Goal: Task Accomplishment & Management: Manage account settings

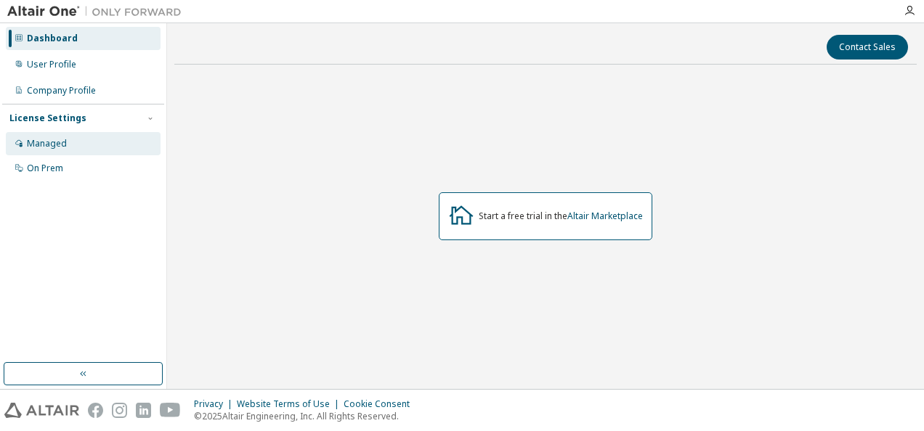
click at [53, 139] on div "Managed" at bounding box center [47, 144] width 40 height 12
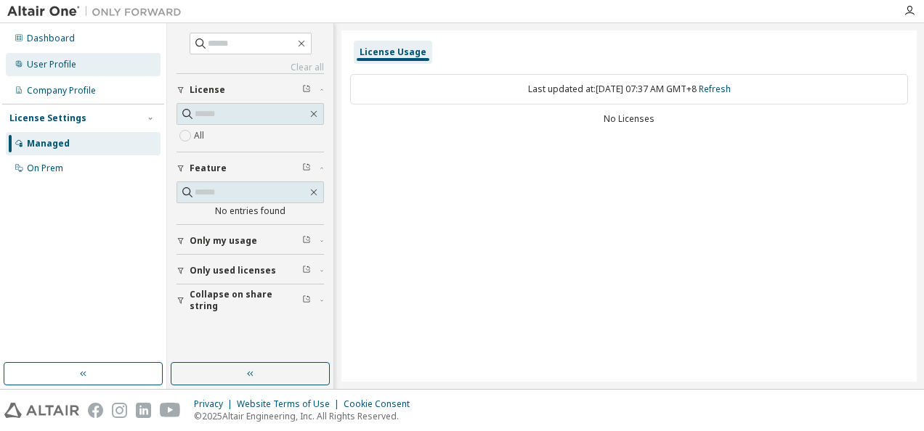
click at [58, 55] on div "User Profile" at bounding box center [83, 64] width 155 height 23
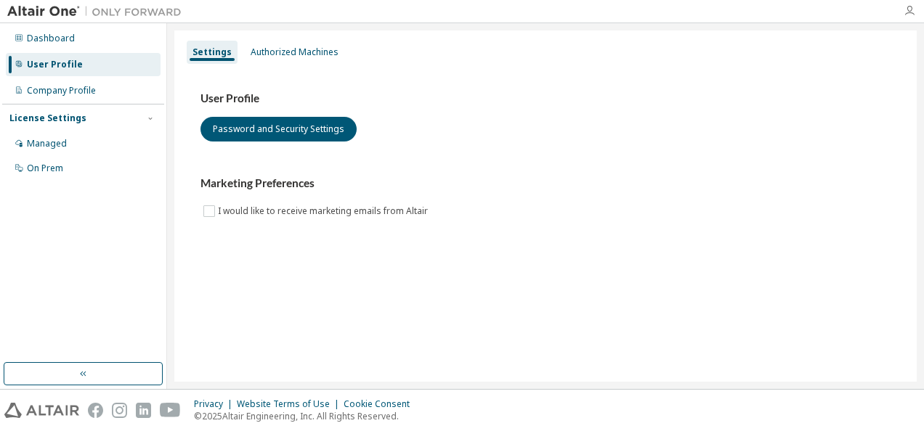
click at [912, 16] on icon "button" at bounding box center [910, 11] width 12 height 12
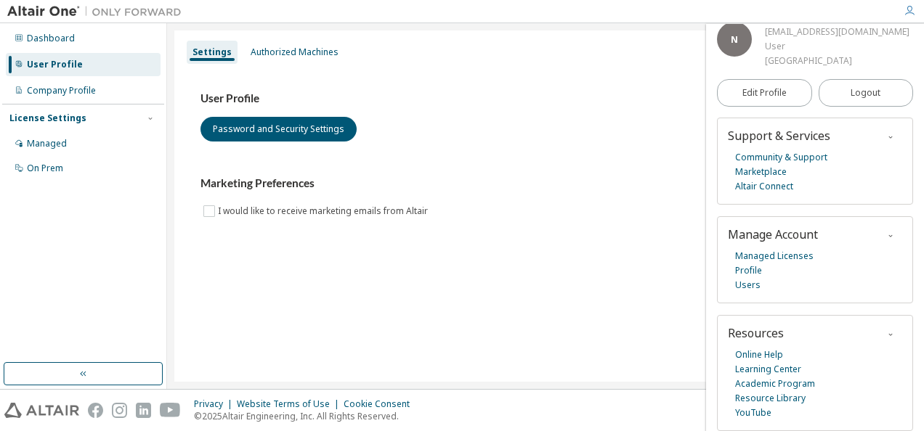
scroll to position [70, 0]
click at [783, 257] on link "Managed Licenses" at bounding box center [774, 256] width 78 height 15
click at [83, 154] on div "Managed" at bounding box center [83, 143] width 155 height 23
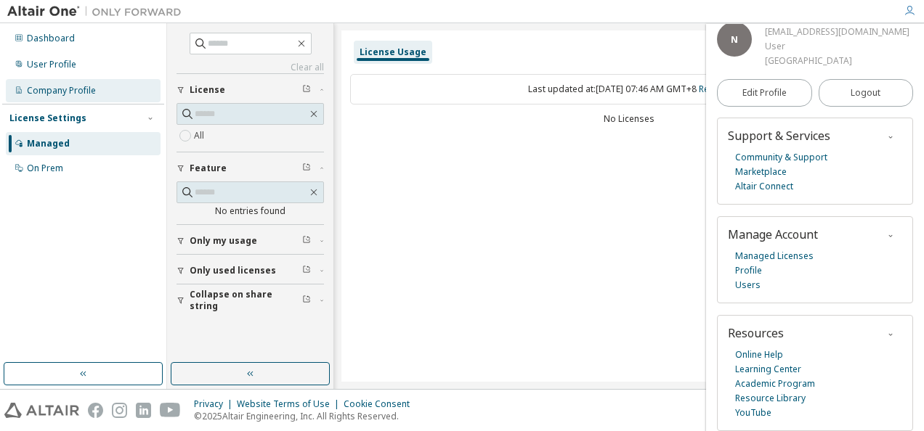
click at [60, 100] on div "Company Profile" at bounding box center [83, 90] width 155 height 23
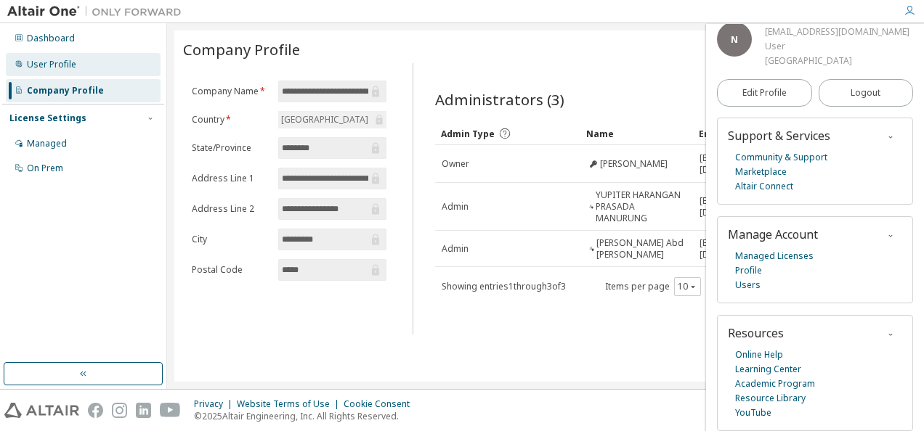
click at [64, 62] on div "User Profile" at bounding box center [51, 65] width 49 height 12
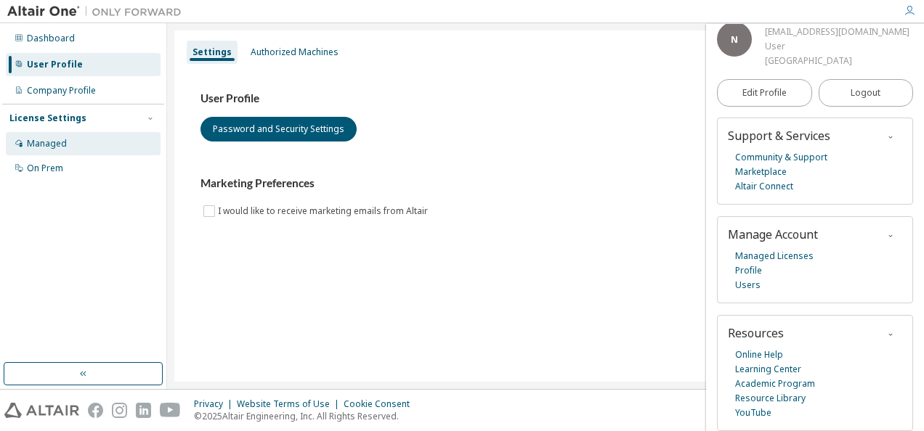
click at [42, 141] on div "Managed" at bounding box center [47, 144] width 40 height 12
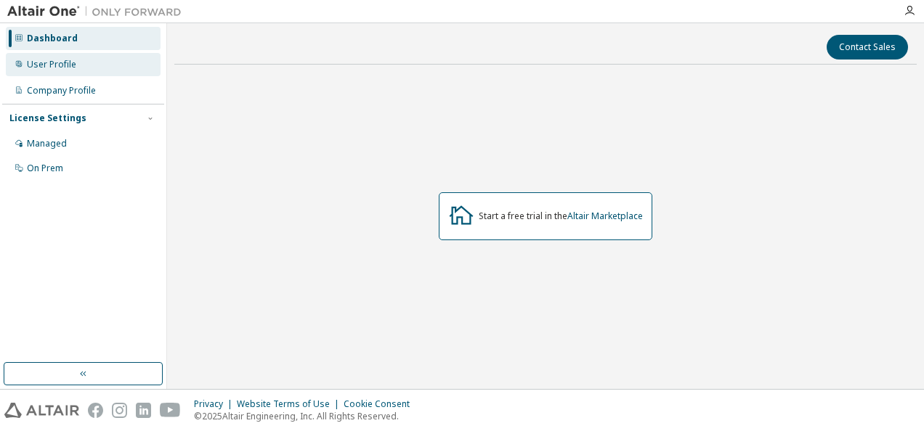
click at [49, 65] on div "User Profile" at bounding box center [51, 65] width 49 height 12
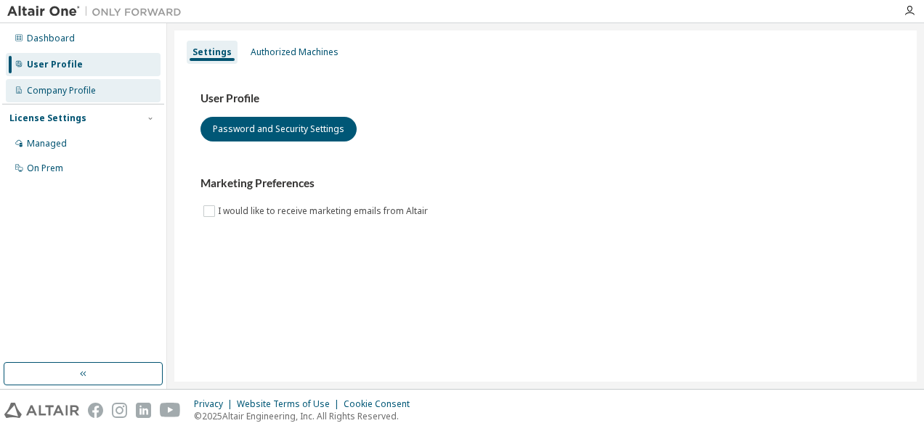
click at [68, 89] on div "Company Profile" at bounding box center [61, 91] width 69 height 12
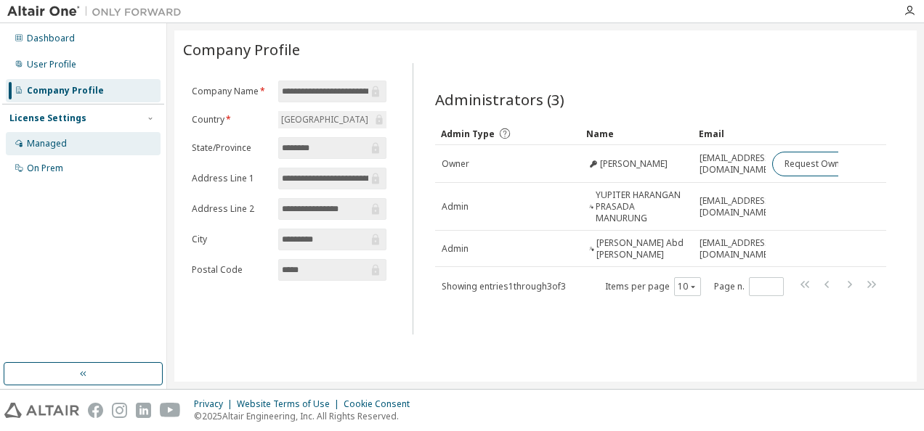
click at [97, 140] on div "Managed" at bounding box center [83, 143] width 155 height 23
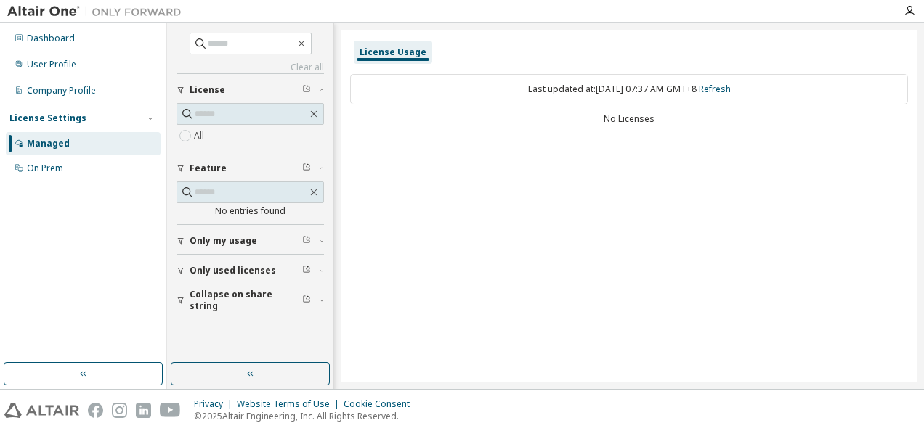
click at [212, 239] on span "Only my usage" at bounding box center [224, 241] width 68 height 12
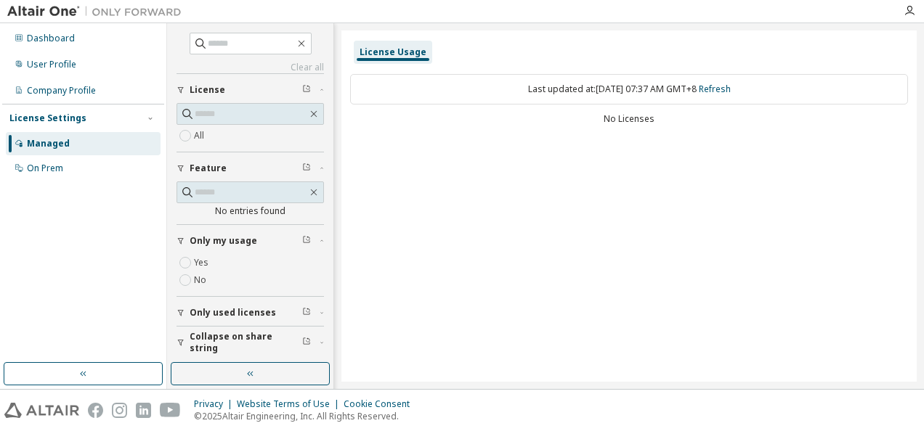
click at [217, 307] on span "Only used licenses" at bounding box center [233, 313] width 86 height 12
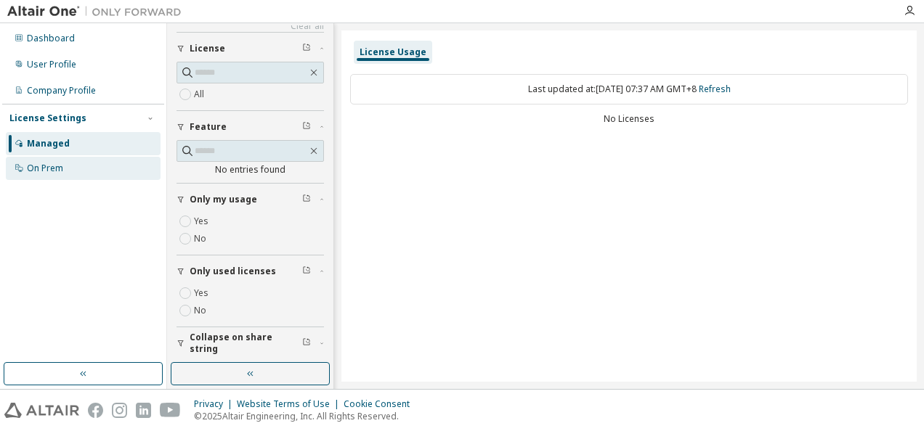
click at [39, 176] on div "On Prem" at bounding box center [83, 168] width 155 height 23
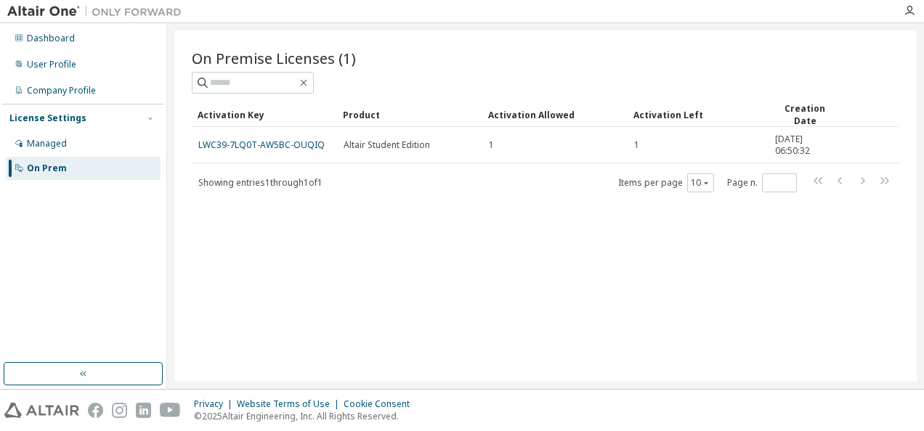
click at [314, 140] on link "LWC39-7LQ0T-AW5BC-OUQIQ" at bounding box center [261, 145] width 126 height 12
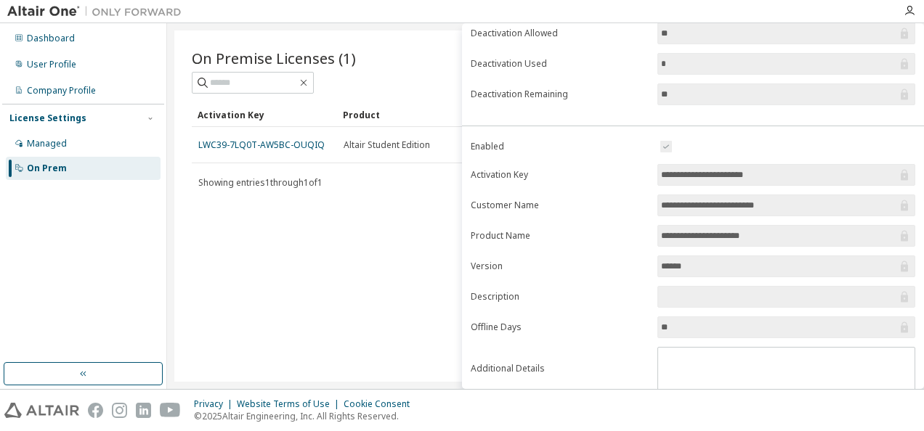
scroll to position [231, 0]
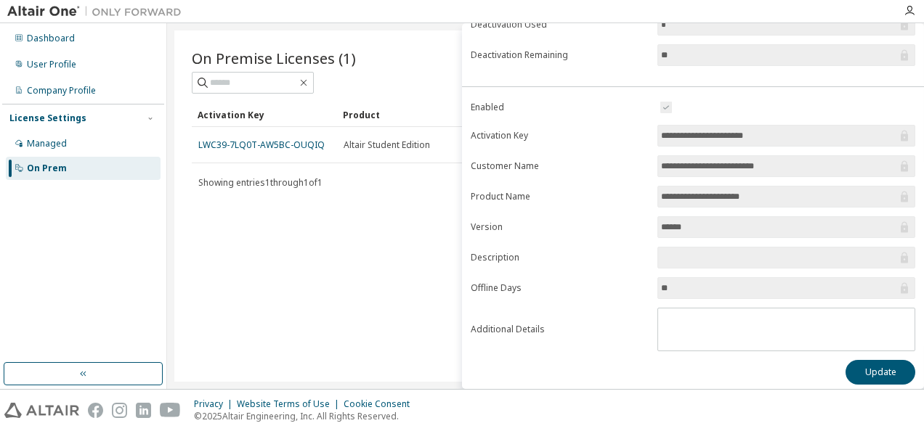
click at [577, 131] on label "Activation Key" at bounding box center [560, 136] width 178 height 12
click at [684, 136] on input "**********" at bounding box center [779, 136] width 236 height 15
click at [703, 220] on input "******" at bounding box center [779, 227] width 236 height 15
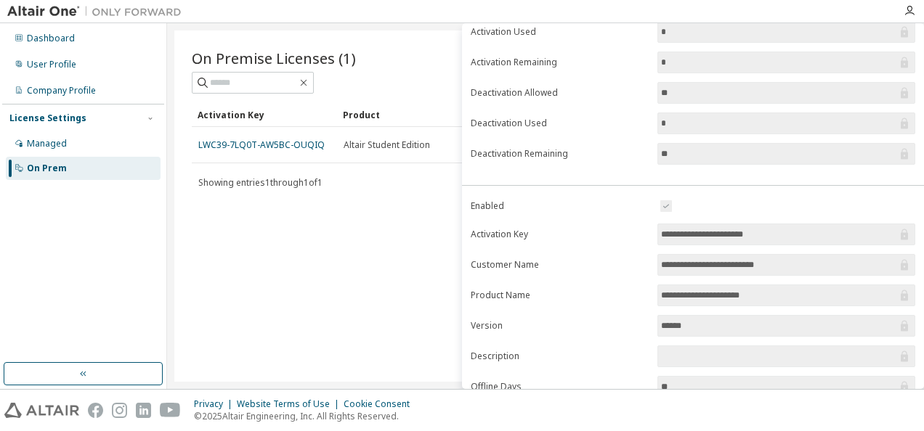
scroll to position [0, 0]
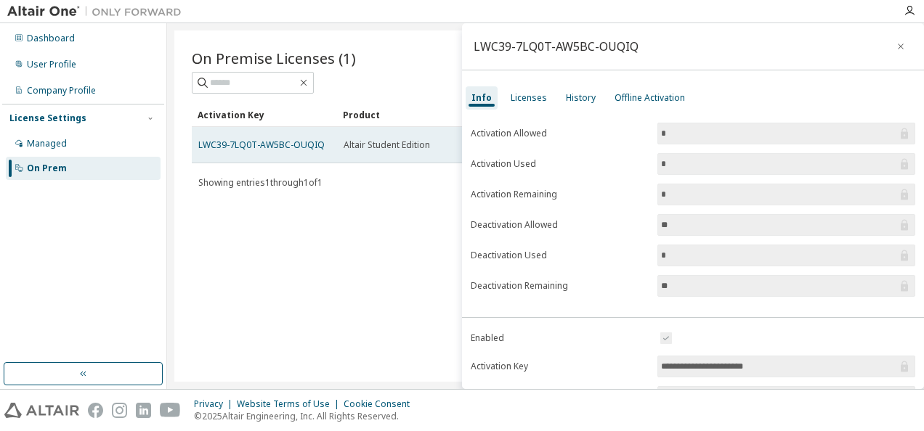
click at [413, 128] on td "Altair Student Edition" at bounding box center [409, 145] width 145 height 36
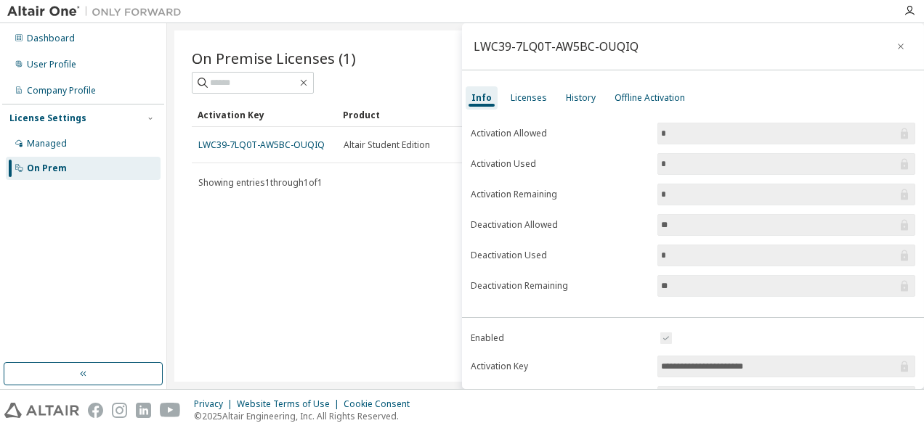
click at [391, 231] on div "On Premise Licenses (1) Clear Load Save Save As Field Operator Value Select fil…" at bounding box center [545, 207] width 742 height 352
click at [535, 96] on div "Licenses" at bounding box center [529, 98] width 36 height 12
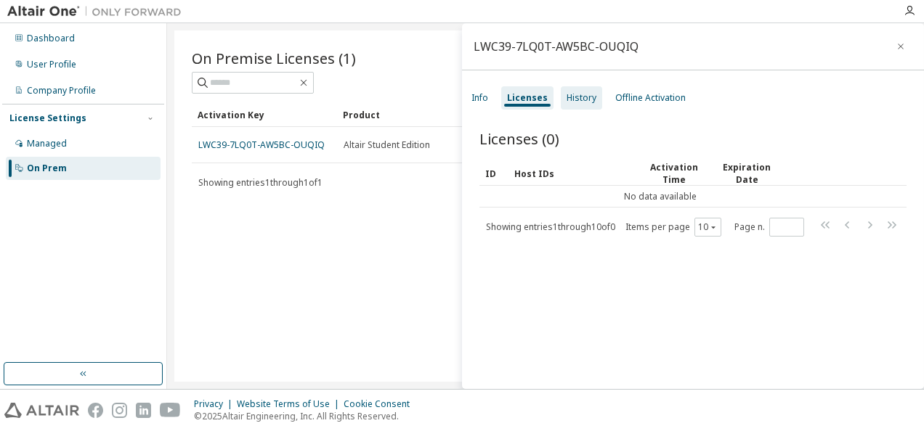
click at [593, 94] on div "History" at bounding box center [581, 97] width 41 height 23
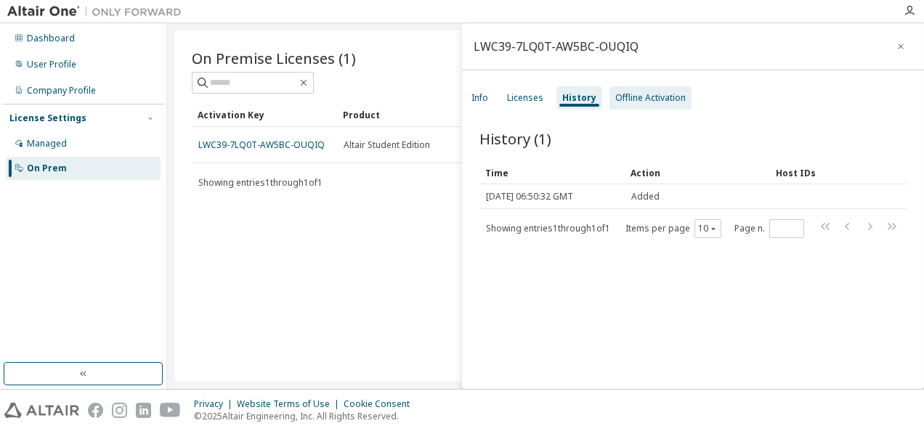
click at [660, 98] on div "Offline Activation" at bounding box center [650, 98] width 70 height 12
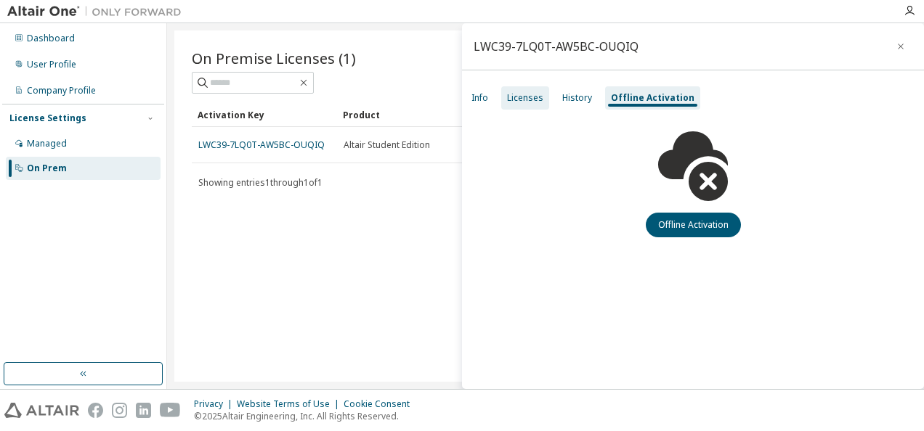
click at [532, 93] on div "Licenses" at bounding box center [525, 98] width 36 height 12
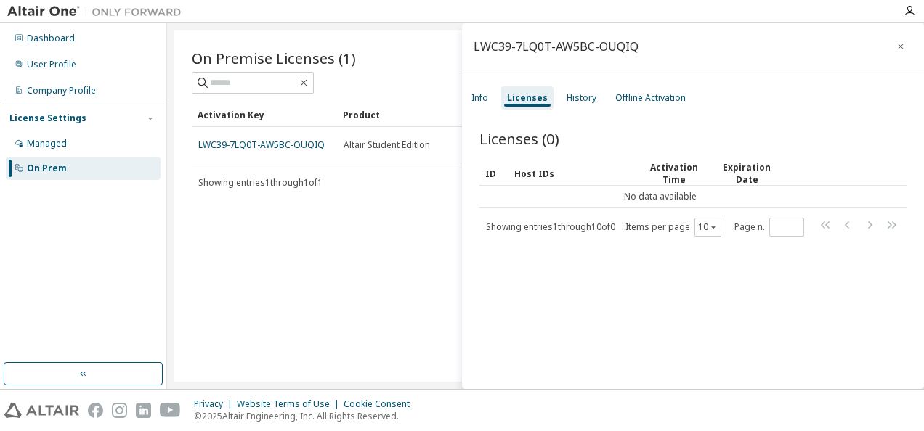
click at [538, 227] on div "Showing entries 1 through 10 of 0" at bounding box center [550, 228] width 129 height 12
drag, startPoint x: 447, startPoint y: 183, endPoint x: 856, endPoint y: 41, distance: 432.4
click at [856, 41] on main "LWC39-7LQ0T-AW5BC-OUQIQ Info Licenses History Offline Activation Licenses (0) C…" at bounding box center [545, 206] width 757 height 366
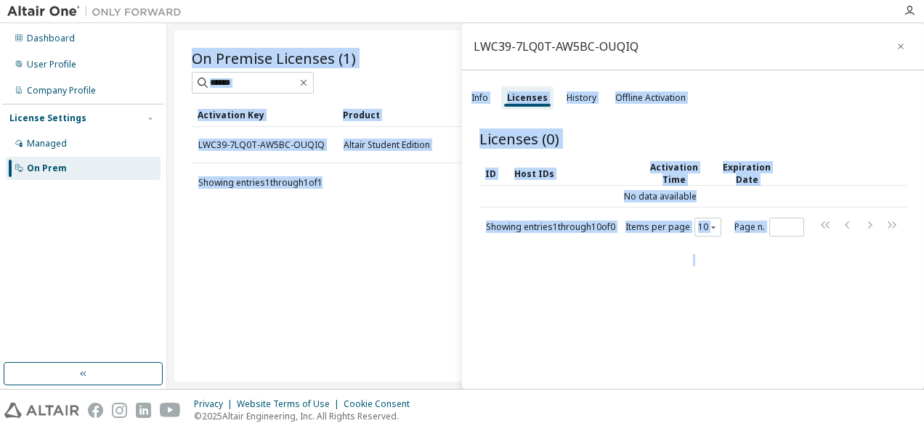
drag, startPoint x: 856, startPoint y: 41, endPoint x: 787, endPoint y: 113, distance: 100.2
click at [787, 113] on div "Licenses (0) Clear Load Save Save As Field Operator Value Select filter Select …" at bounding box center [693, 261] width 462 height 301
click at [891, 52] on button "button" at bounding box center [900, 46] width 23 height 23
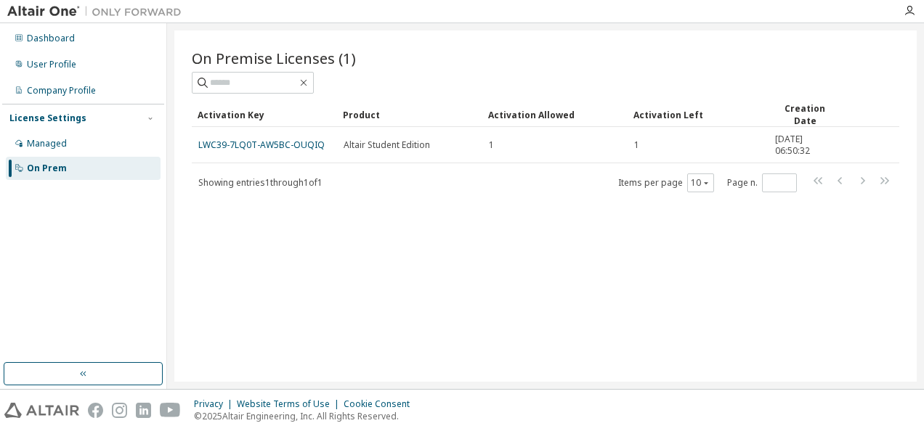
click at [475, 301] on div "On Premise Licenses (1) Clear Load Save Save As Field Operator Value Select fil…" at bounding box center [545, 207] width 742 height 352
click at [45, 67] on div "User Profile" at bounding box center [51, 65] width 49 height 12
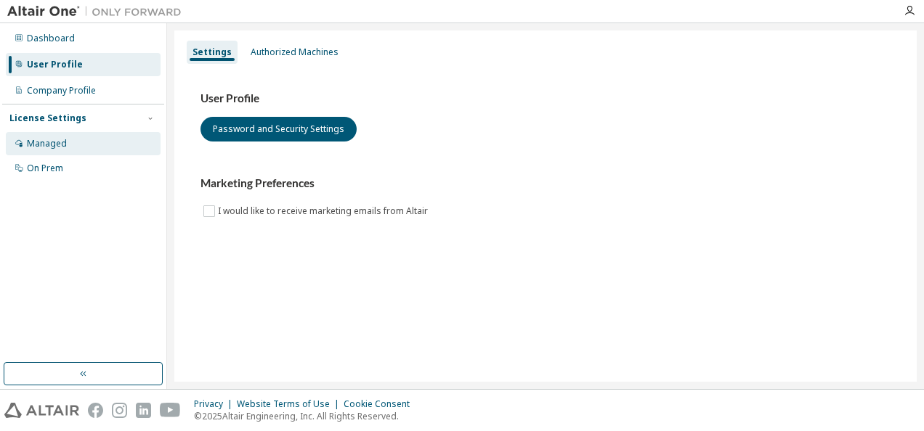
click at [68, 153] on div "Managed" at bounding box center [83, 143] width 155 height 23
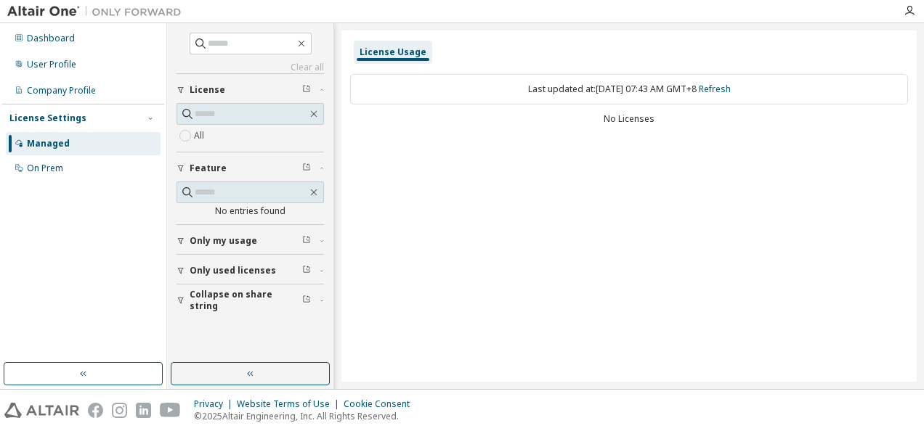
click at [224, 235] on span "Only my usage" at bounding box center [224, 241] width 68 height 12
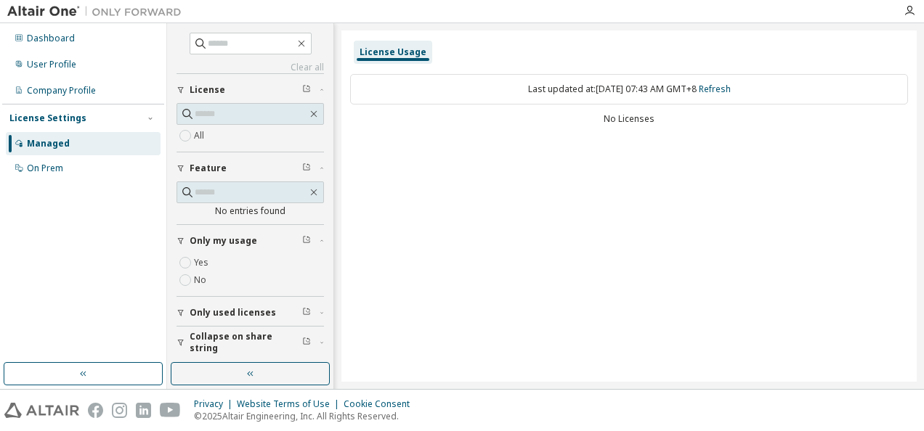
click at [229, 304] on button "Only used licenses" at bounding box center [250, 313] width 147 height 32
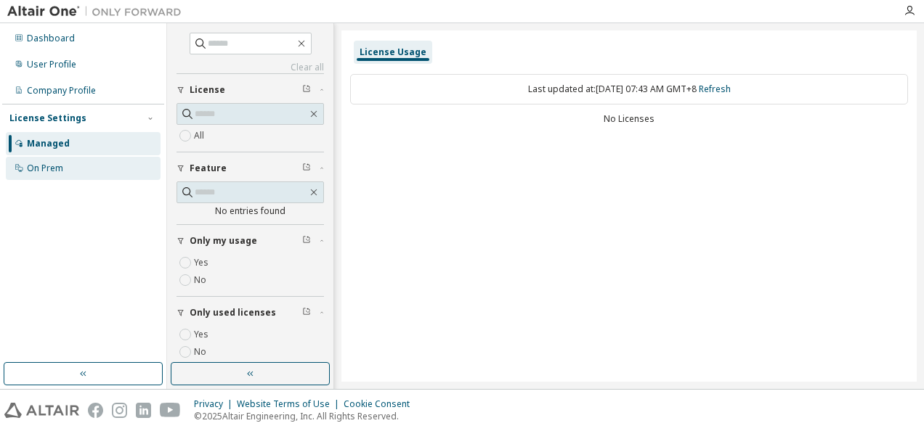
click at [63, 167] on div "On Prem" at bounding box center [83, 168] width 155 height 23
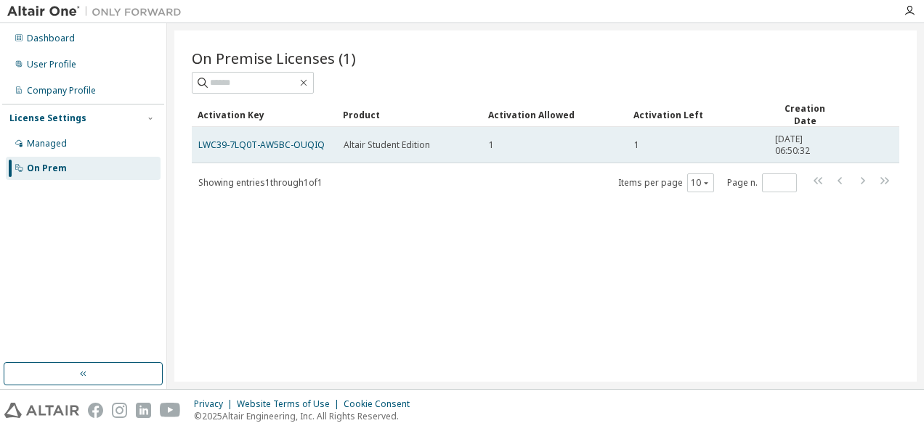
click at [269, 149] on td "LWC39-7LQ0T-AW5BC-OUQIQ" at bounding box center [264, 145] width 145 height 36
click at [275, 139] on link "LWC39-7LQ0T-AW5BC-OUQIQ" at bounding box center [261, 145] width 126 height 12
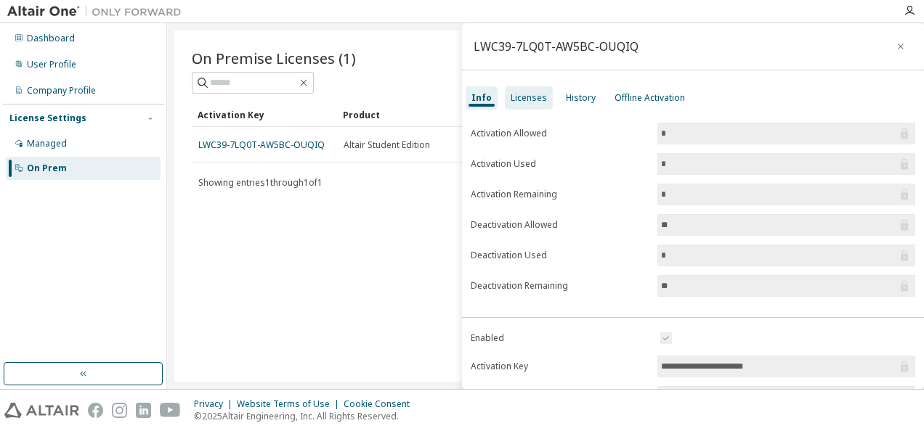
click at [517, 93] on div "Licenses" at bounding box center [529, 98] width 36 height 12
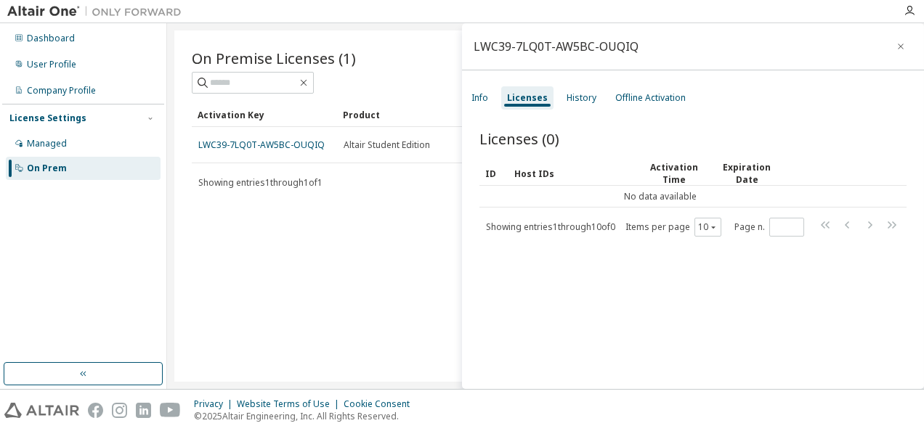
click at [540, 240] on div "Licenses (0) Clear Load Save Save As Field Operator Value Select filter Select …" at bounding box center [693, 261] width 462 height 301
click at [487, 96] on div "Info" at bounding box center [479, 98] width 17 height 12
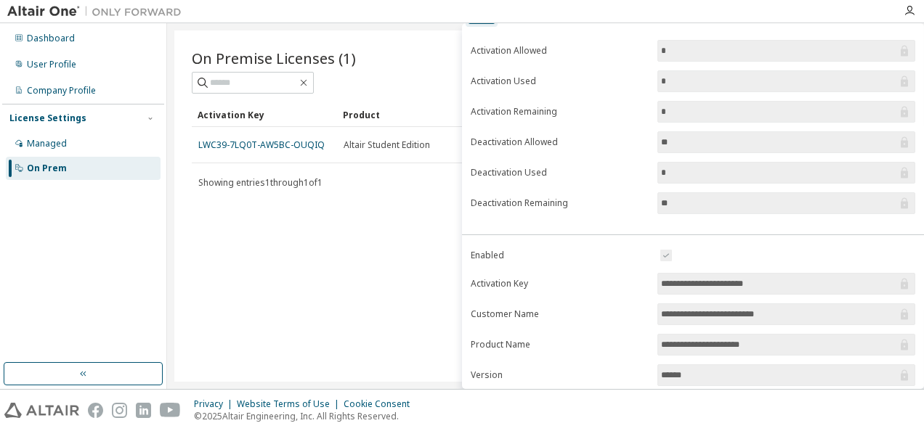
scroll to position [86, 0]
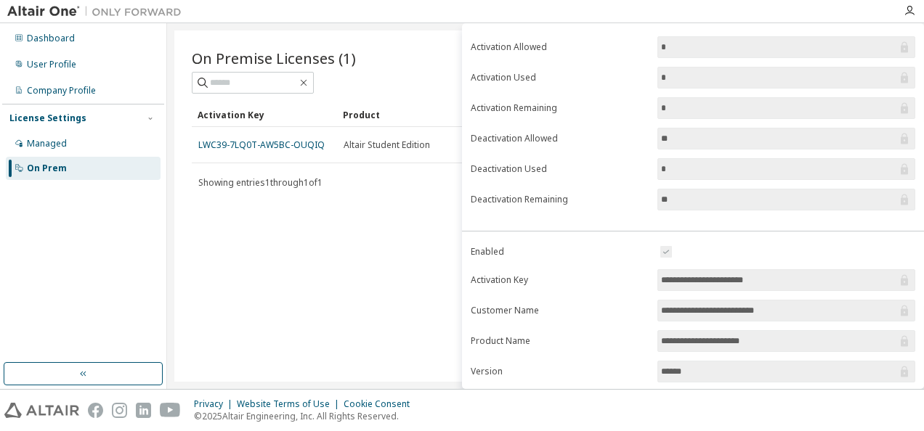
click at [728, 273] on input "**********" at bounding box center [779, 280] width 236 height 15
drag, startPoint x: 728, startPoint y: 269, endPoint x: 671, endPoint y: 275, distance: 57.0
click at [671, 275] on input "**********" at bounding box center [779, 280] width 236 height 15
drag, startPoint x: 659, startPoint y: 277, endPoint x: 781, endPoint y: 275, distance: 122.0
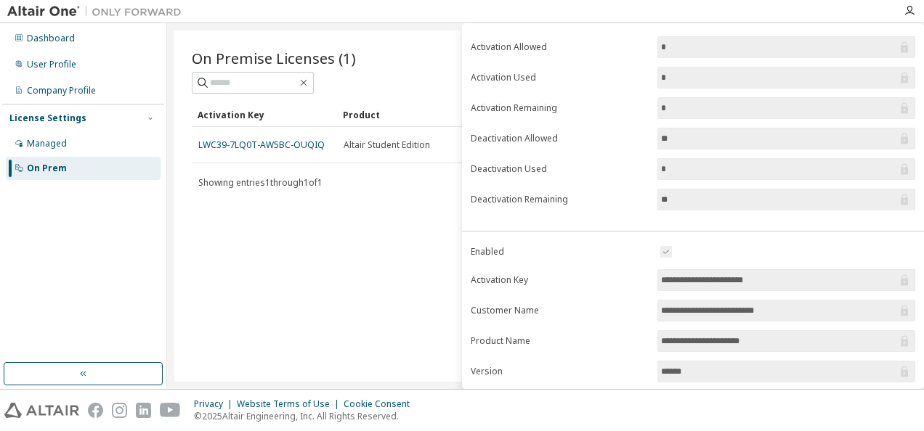
click at [781, 275] on input "**********" at bounding box center [779, 280] width 236 height 15
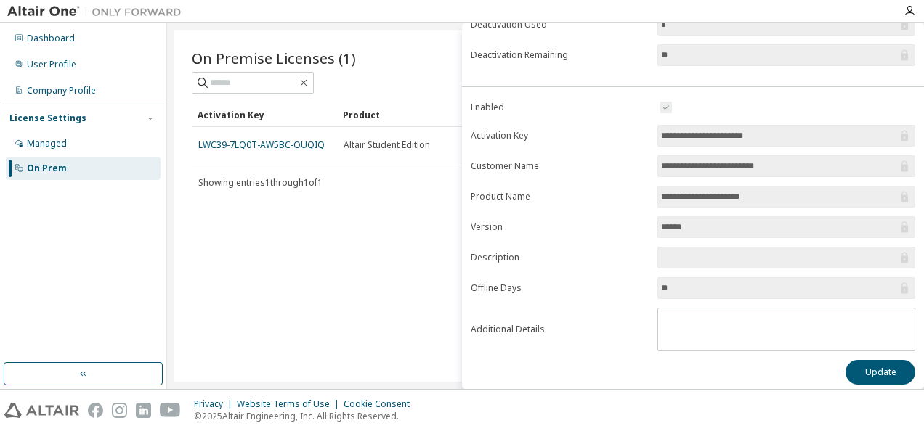
click at [359, 246] on div "On Premise Licenses (1) Clear Load Save Save As Field Operator Value Select fil…" at bounding box center [545, 207] width 742 height 352
